Goal: Task Accomplishment & Management: Manage account settings

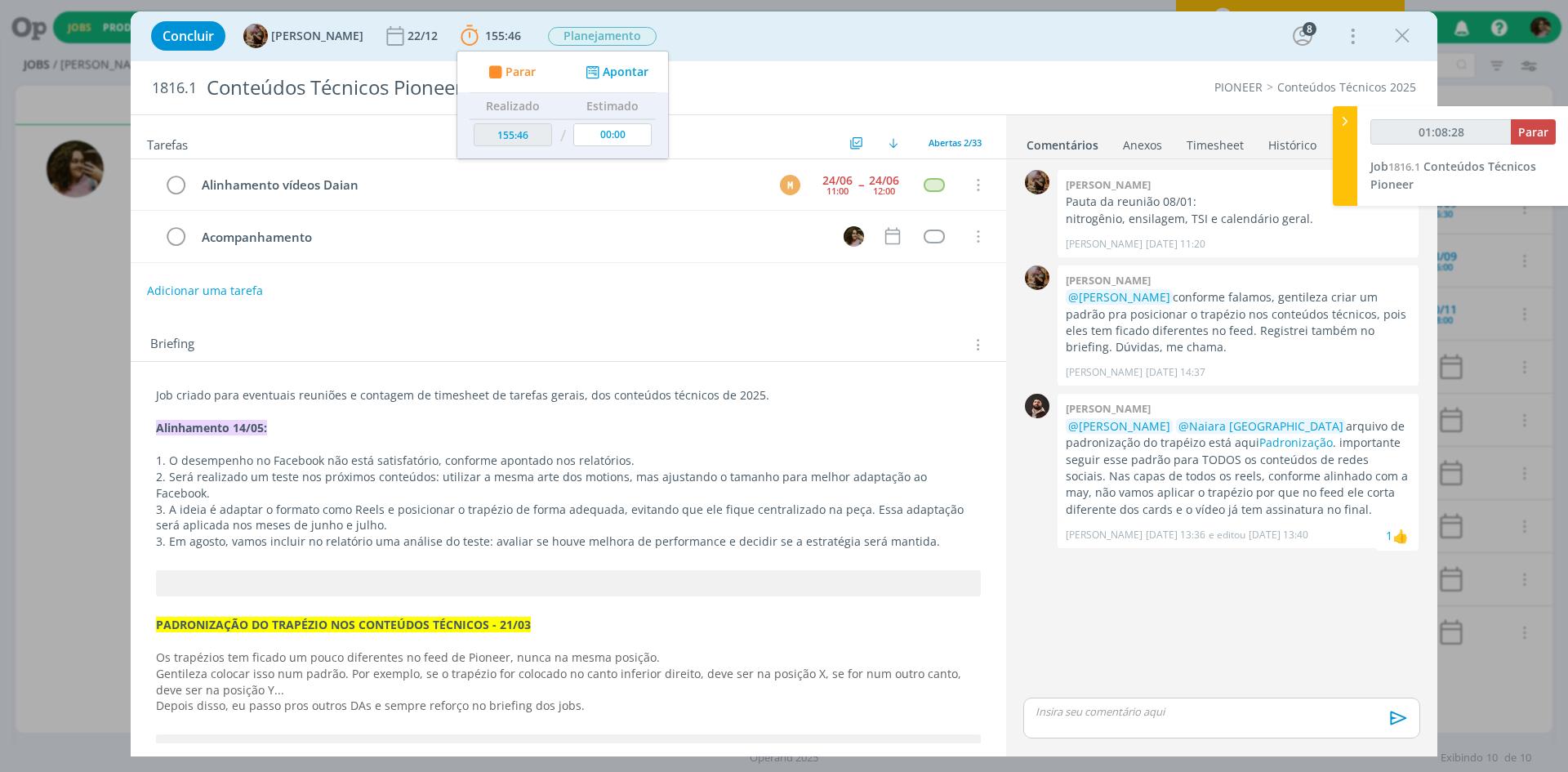
click at [888, 17] on div "Concluir Amanda Rodrigues 22/12 155:46 Parar Apontar Data * 04/09/2025 Horas * …" at bounding box center [783, 35] width 1282 height 39
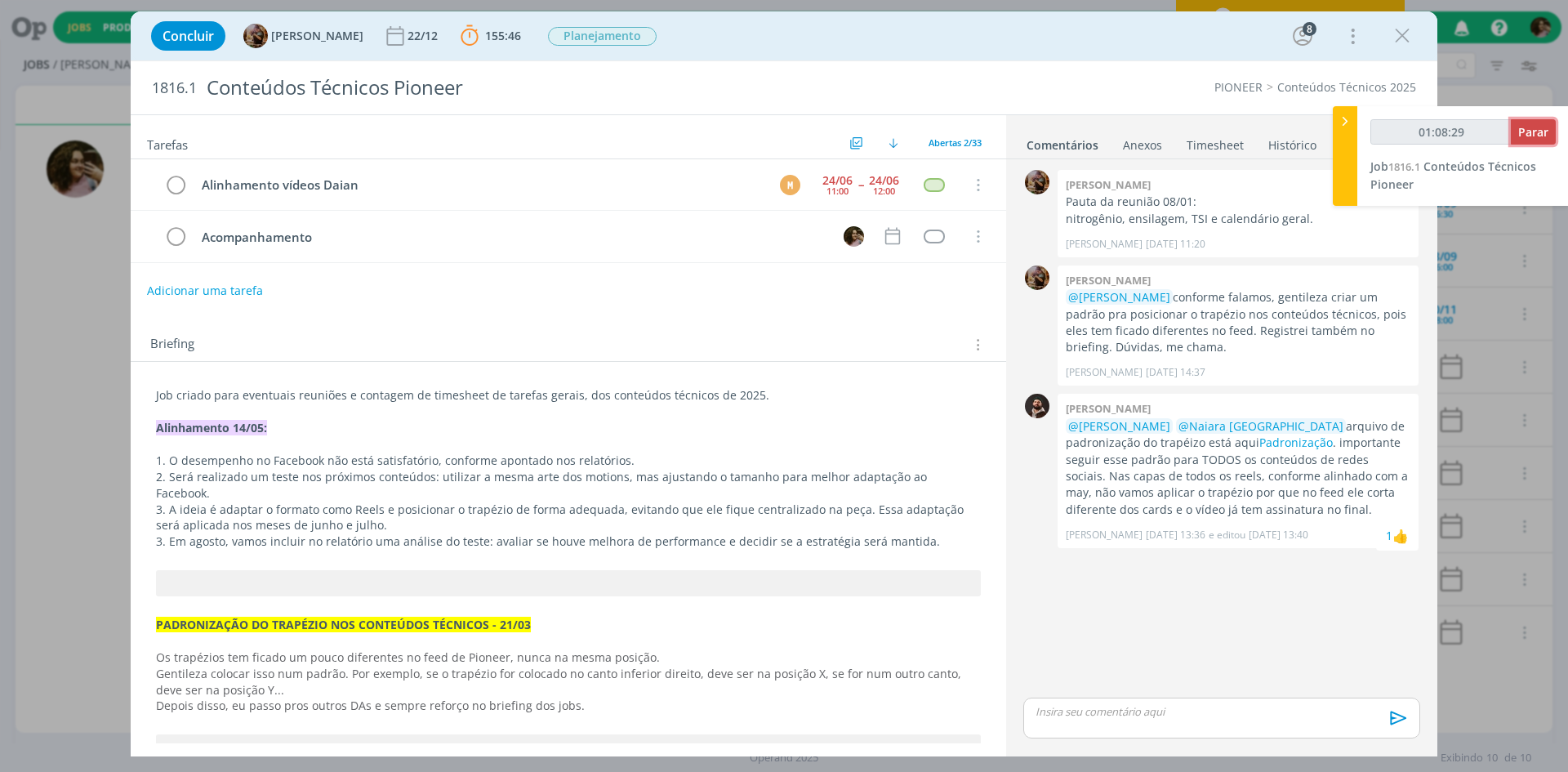
click at [1534, 132] on span "Parar" at bounding box center [1533, 131] width 30 height 15
type input "01:09:00"
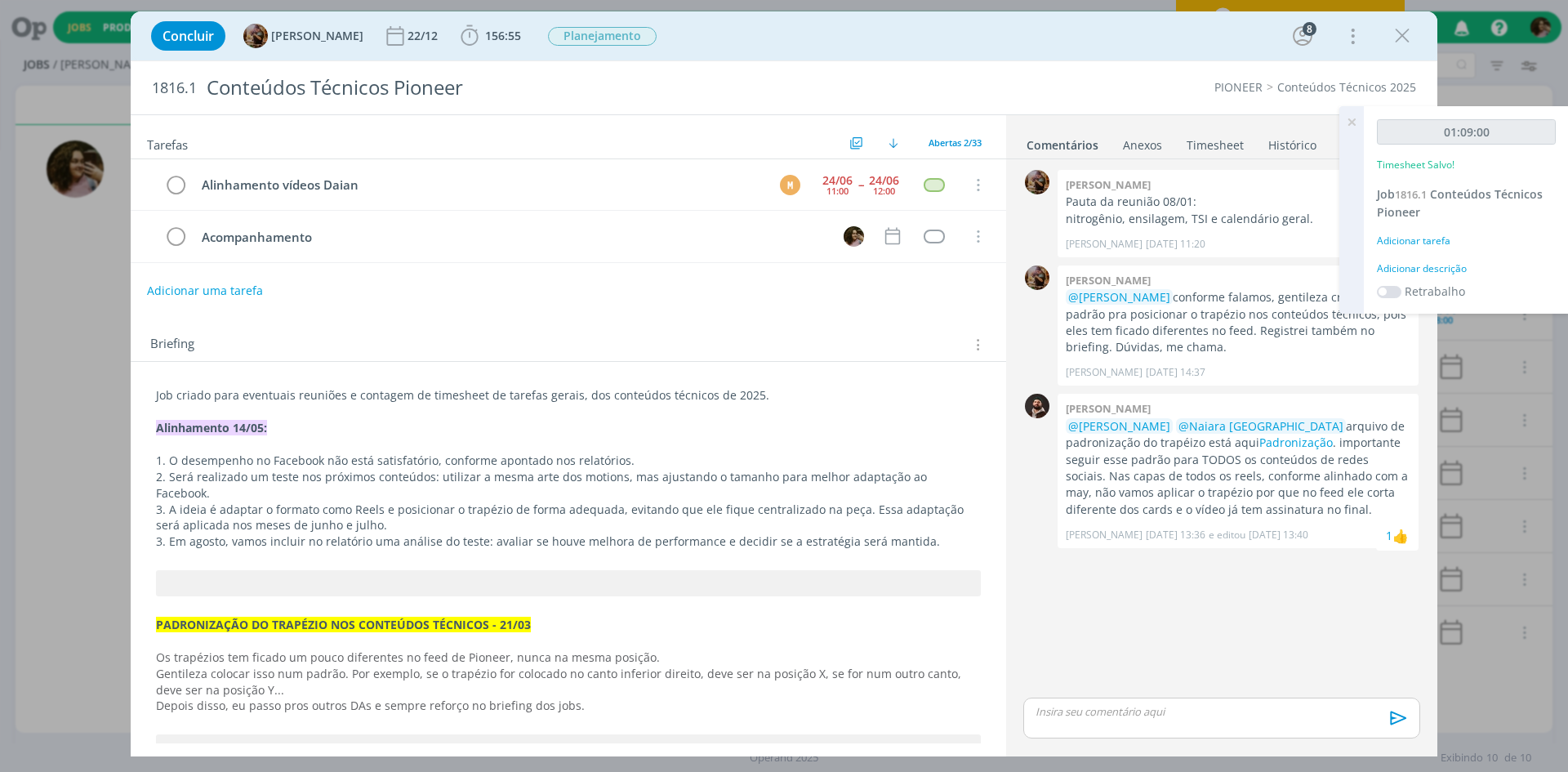
click at [1443, 266] on div "Adicionar descrição" at bounding box center [1465, 269] width 179 height 15
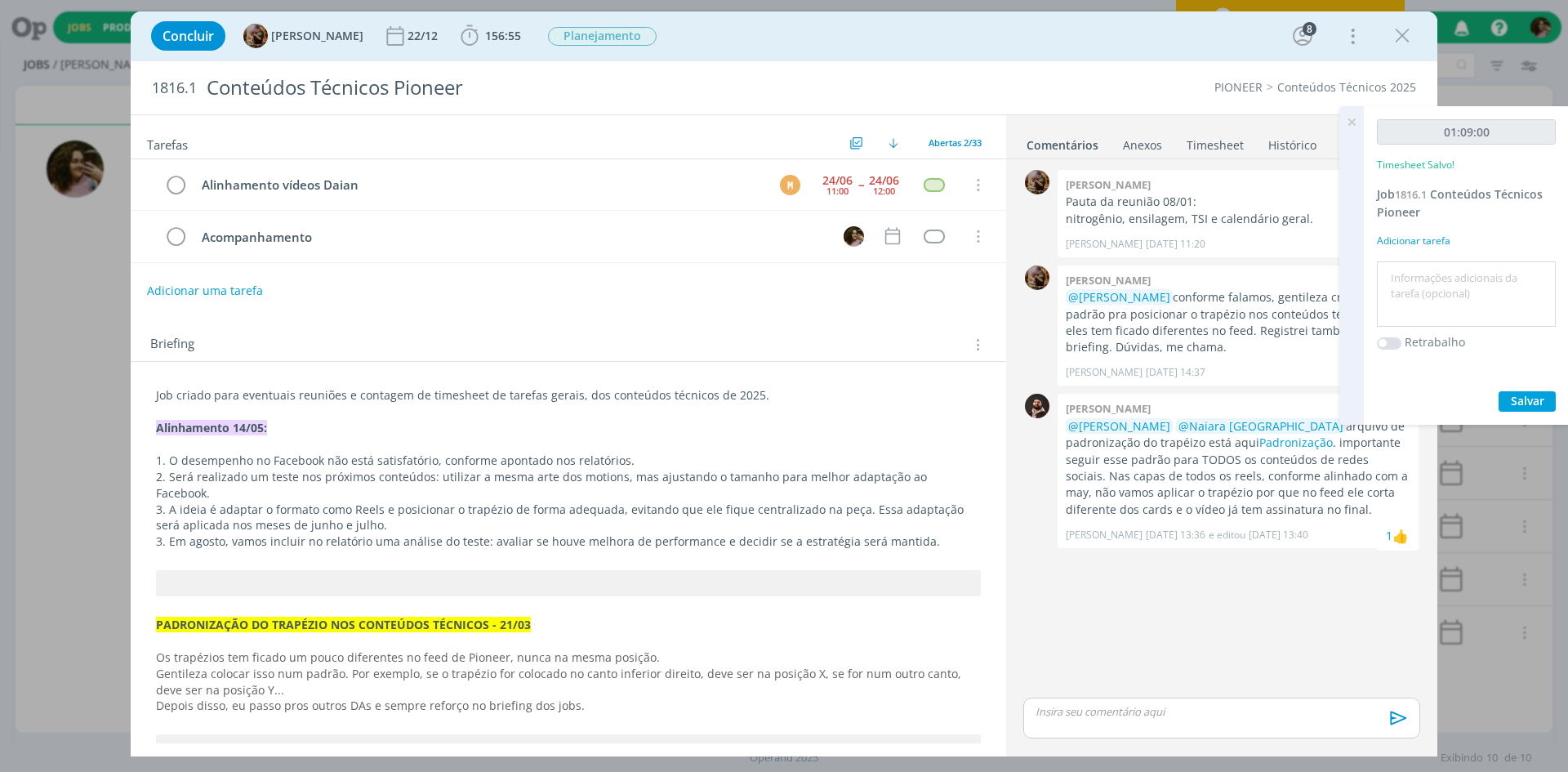
click at [1435, 275] on textarea at bounding box center [1466, 294] width 171 height 58
type textarea "Organização de demandas de conteúdos"
click at [1511, 402] on span "Salvar" at bounding box center [1526, 401] width 33 height 15
click at [1511, 403] on span "Salvar" at bounding box center [1526, 401] width 33 height 15
click at [1352, 120] on icon at bounding box center [1351, 122] width 29 height 32
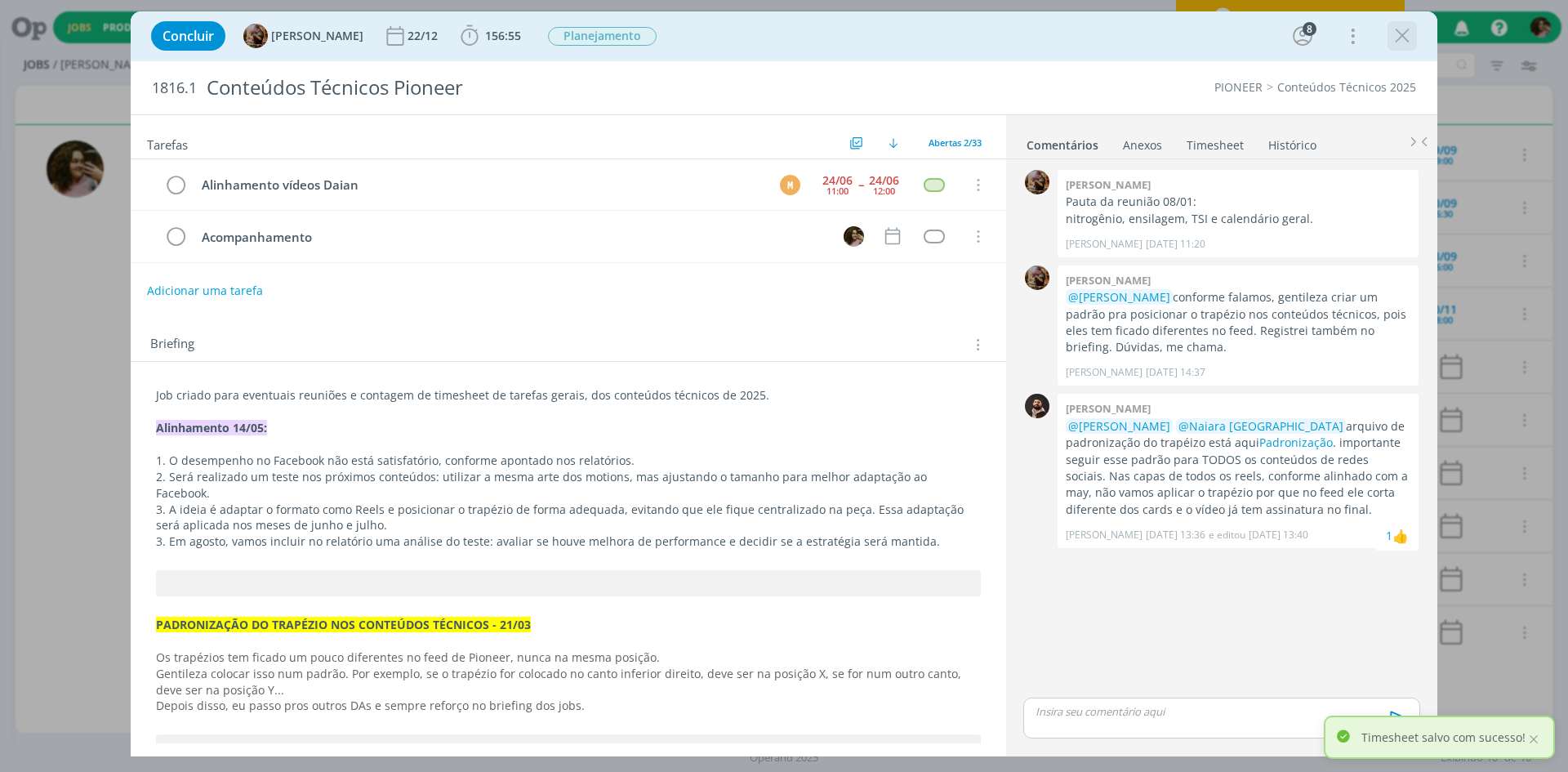
click at [1406, 40] on icon "dialog" at bounding box center [1402, 36] width 25 height 25
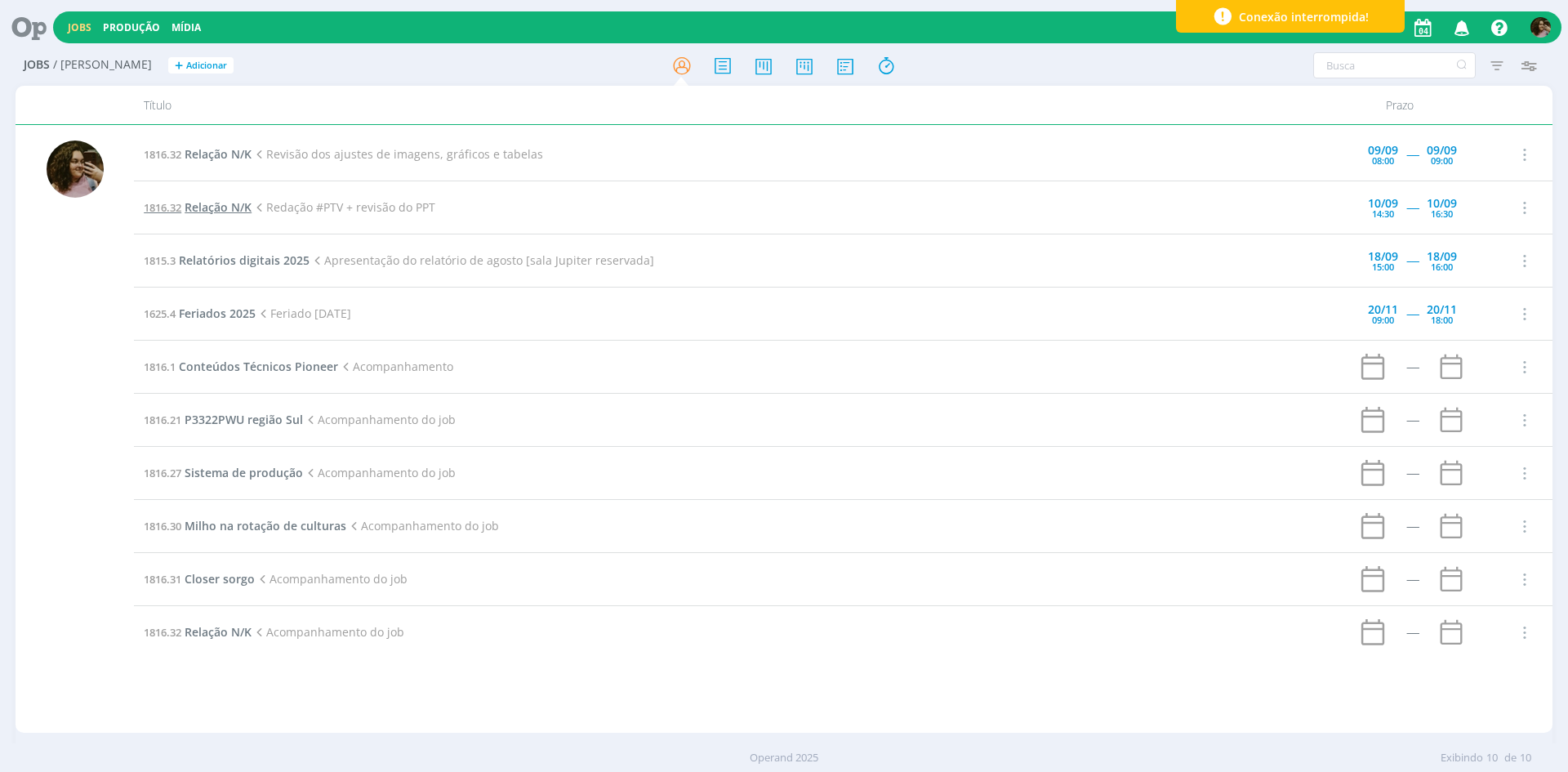
click at [225, 208] on span "Relação N/K" at bounding box center [217, 207] width 67 height 15
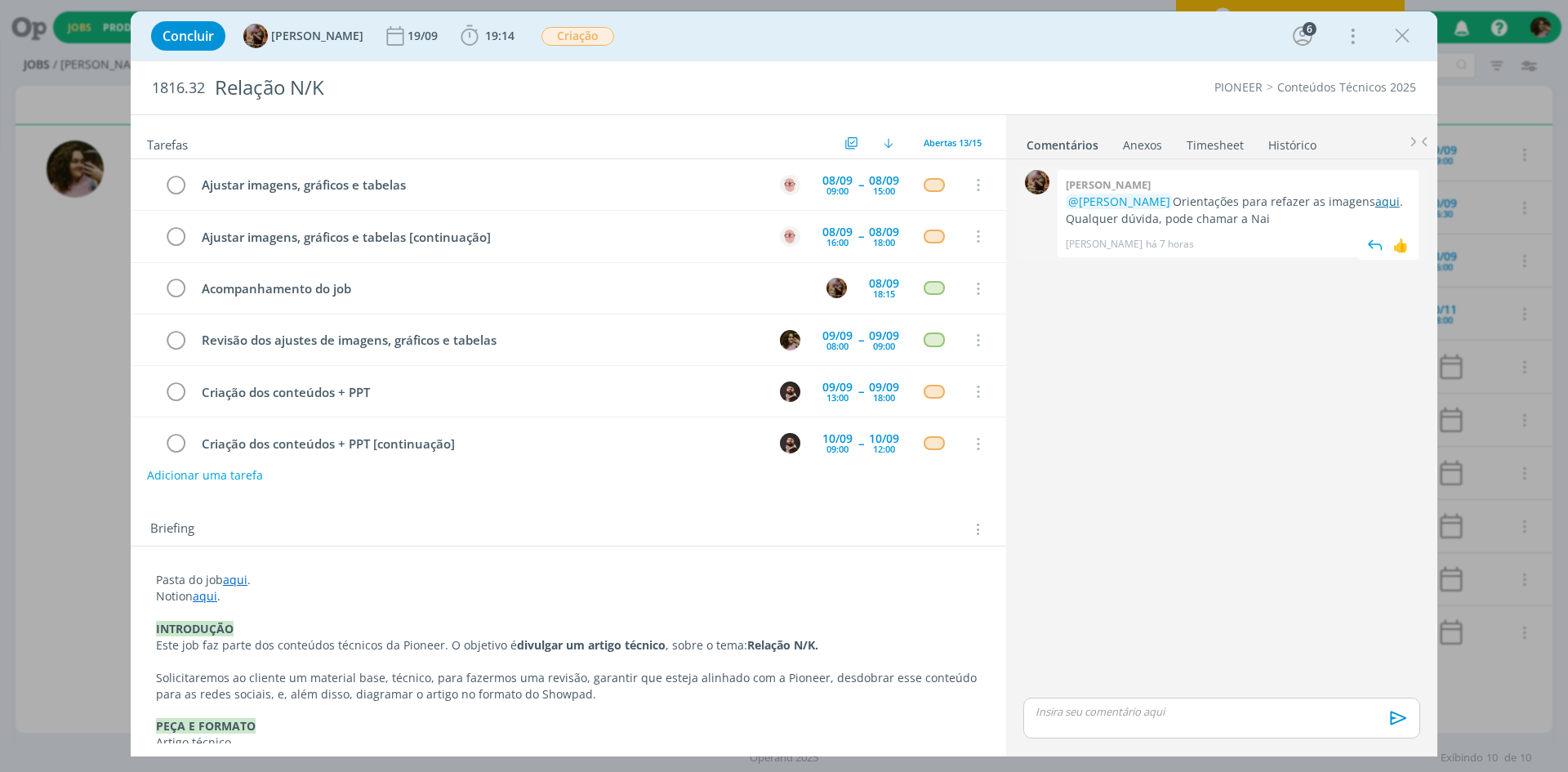
click at [1375, 204] on link "aqui" at bounding box center [1388, 201] width 25 height 15
click at [1099, 387] on div "0 Amanda rodrigues @Douglas Morais Orientações para refazer as imagens aqui . Q…" at bounding box center [1221, 429] width 410 height 528
click at [1410, 39] on div "Concluir Amanda Rodrigues 19/09 19:14 Iniciar Apontar Data * 04/09/2025 Horas *…" at bounding box center [783, 35] width 1282 height 39
click at [1408, 38] on icon "dialog" at bounding box center [1402, 36] width 25 height 25
